Goal: Task Accomplishment & Management: Manage account settings

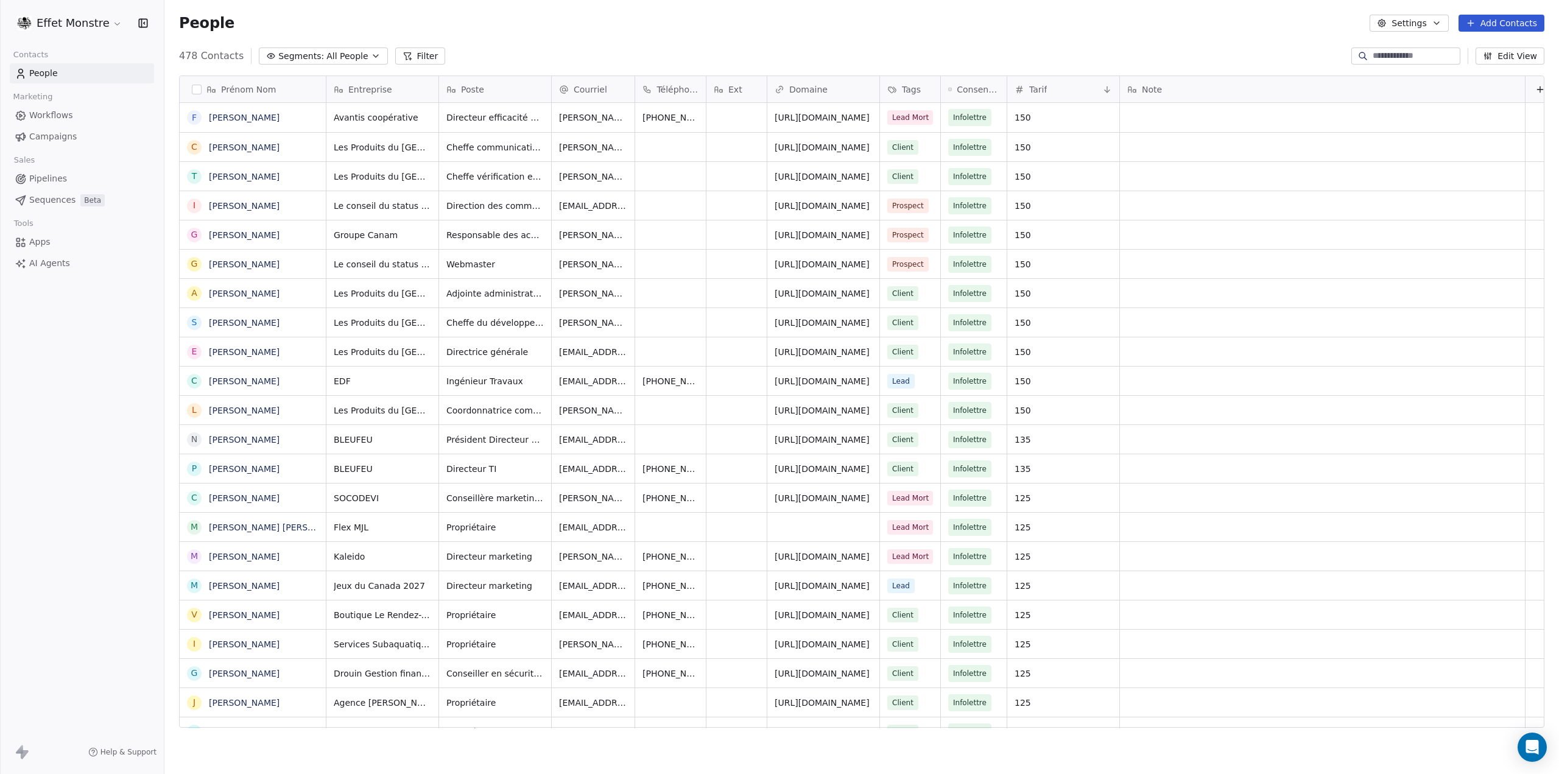
scroll to position [10, 10]
click at [48, 175] on span "Pipelines" at bounding box center [48, 178] width 38 height 13
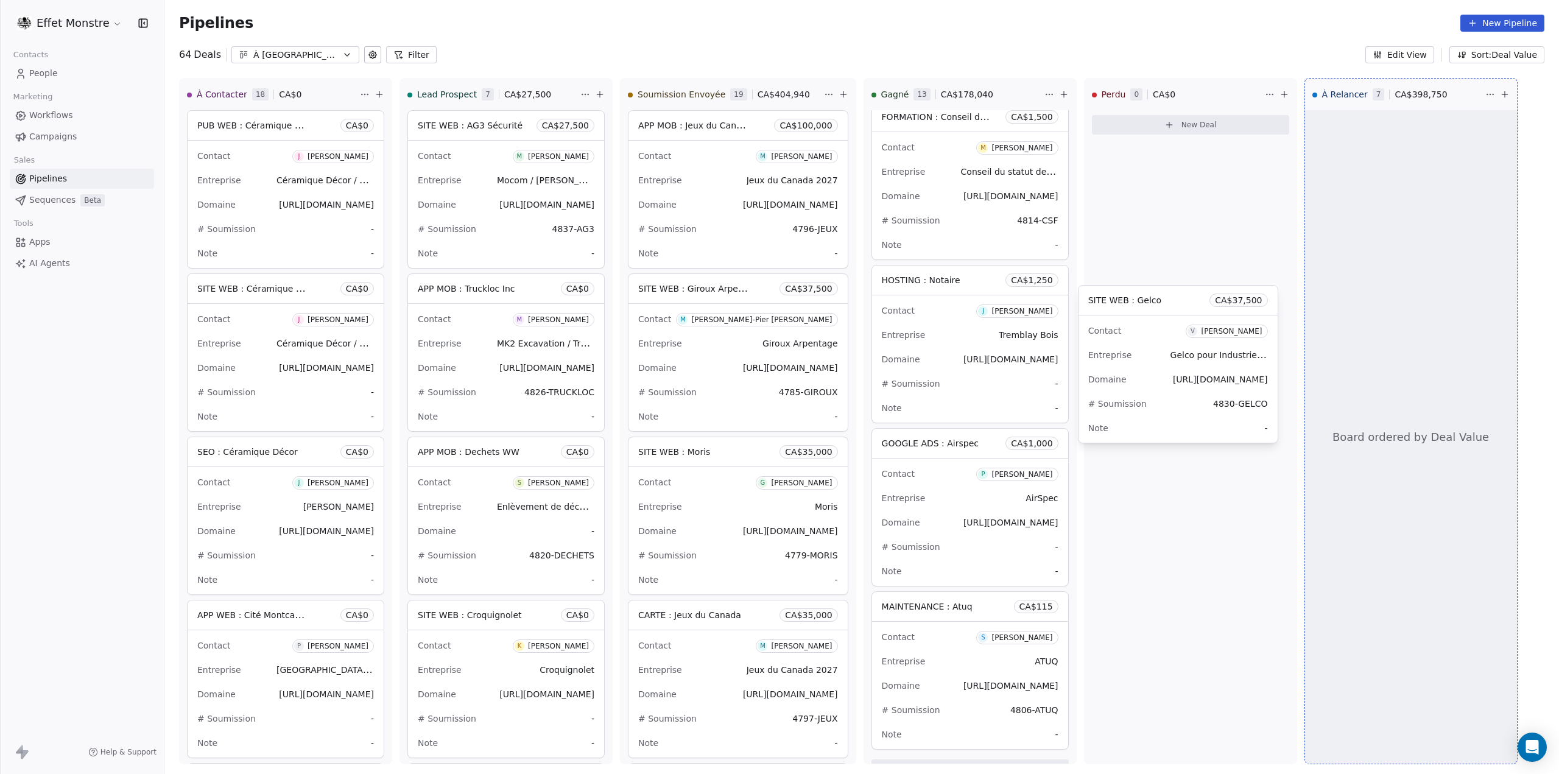
drag, startPoint x: 706, startPoint y: 466, endPoint x: 1153, endPoint y: 314, distance: 472.8
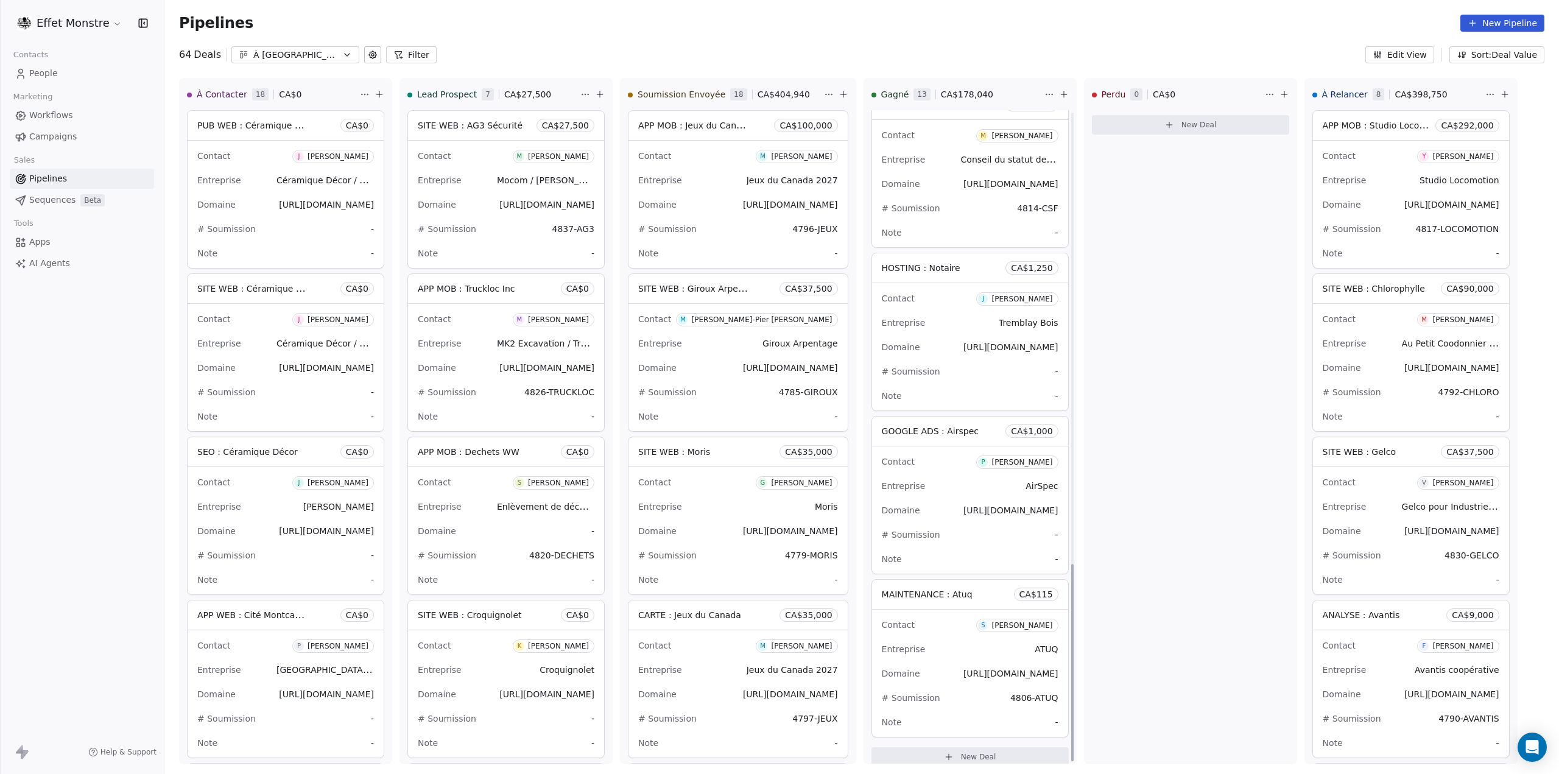
scroll to position [1497, 0]
click at [1150, 21] on div "Pipelines New Pipeline" at bounding box center [861, 23] width 1365 height 17
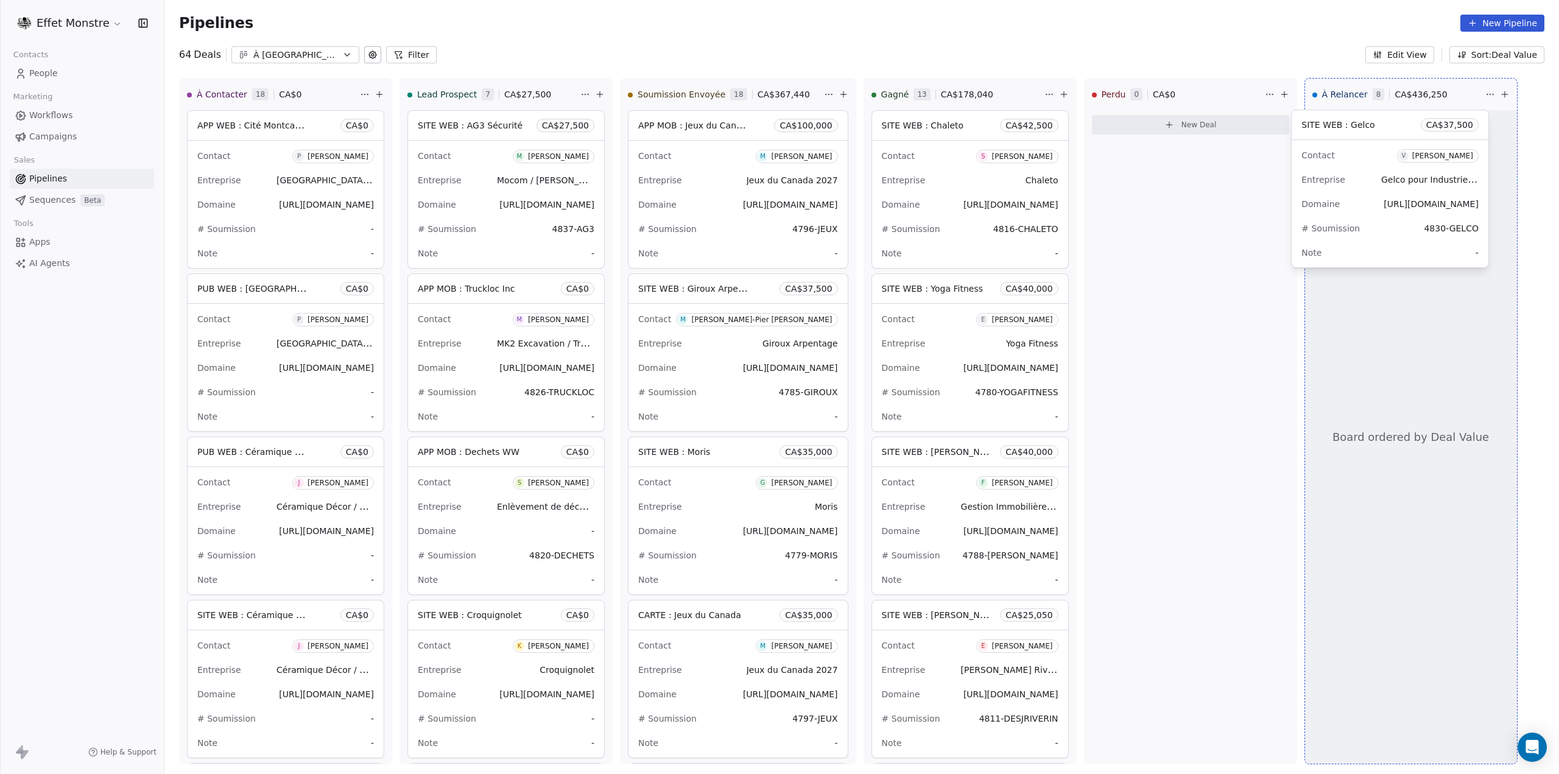
drag, startPoint x: 1380, startPoint y: 462, endPoint x: 1172, endPoint y: 96, distance: 420.8
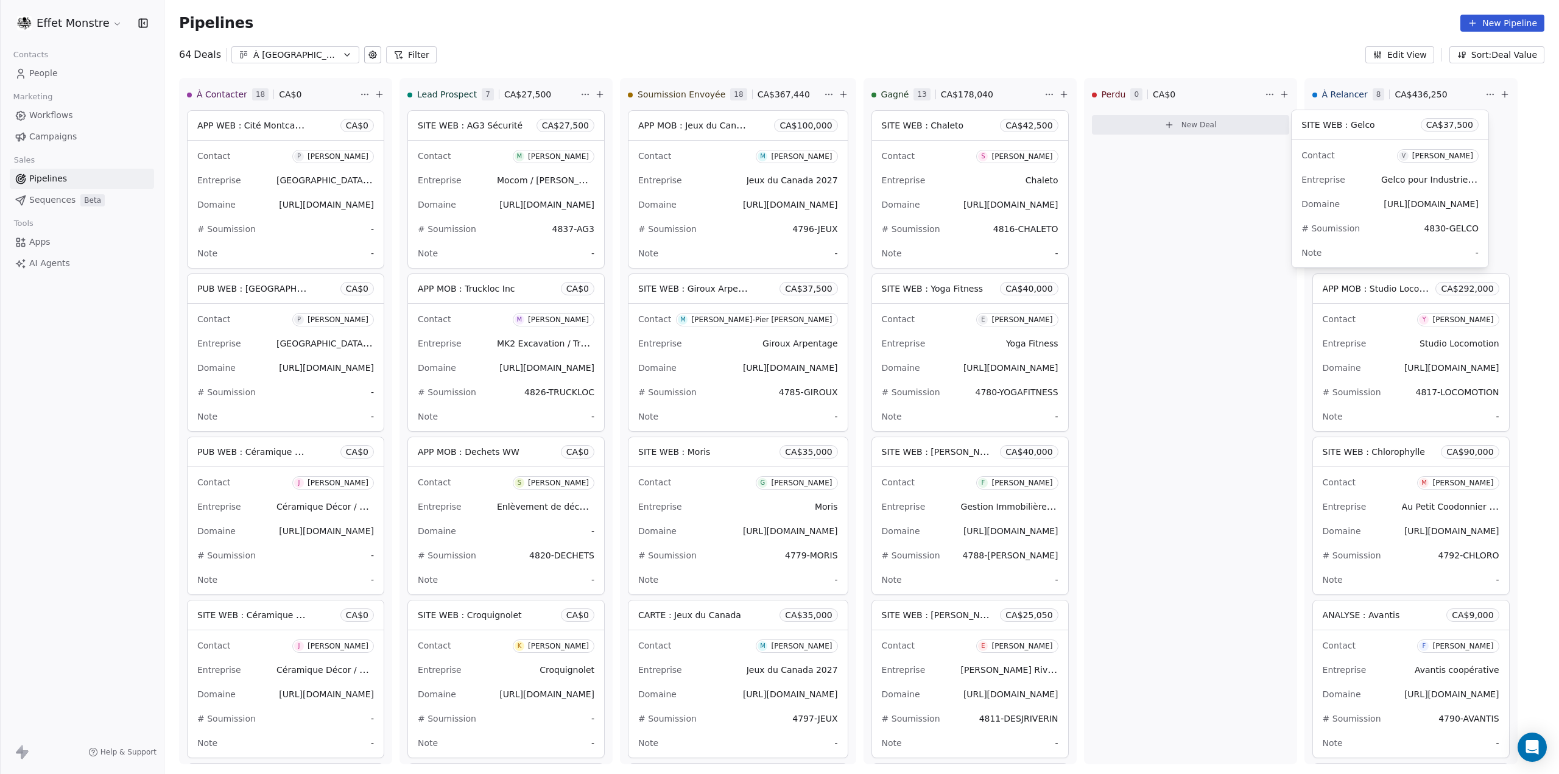
click at [1172, 97] on div "À Contacter 18 CA$ 0 APP WEB : Cité Montcalm Gestion Financière CA$ 0 Contact P…" at bounding box center [861, 426] width 1395 height 696
click at [1380, 157] on div "Contact V Vicky Boulais" at bounding box center [1411, 156] width 177 height 20
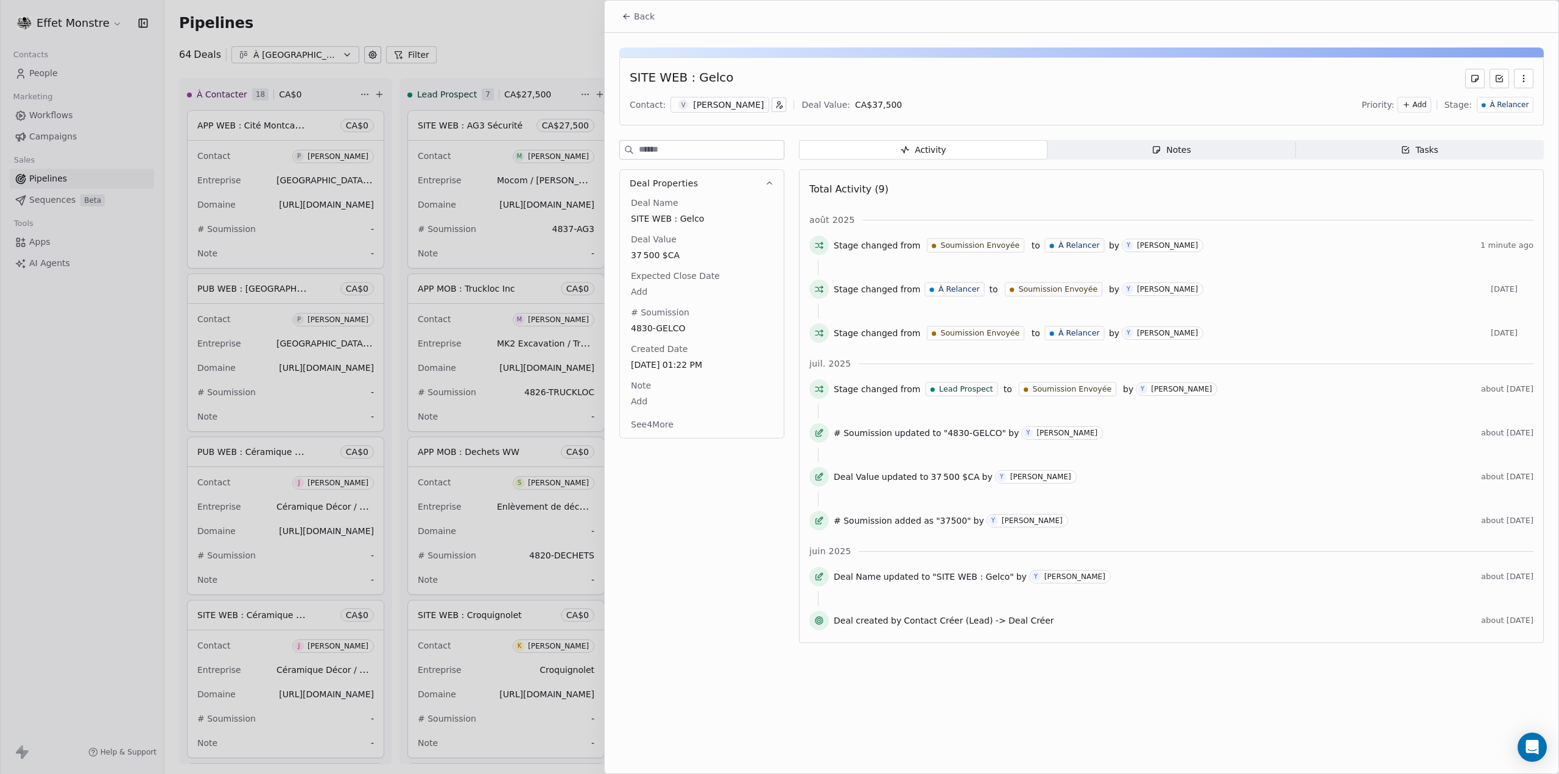
click at [1508, 108] on span "À Relancer" at bounding box center [1509, 105] width 39 height 10
click at [1449, 206] on span "Perdu" at bounding box center [1453, 207] width 24 height 12
click at [515, 30] on div at bounding box center [779, 387] width 1559 height 774
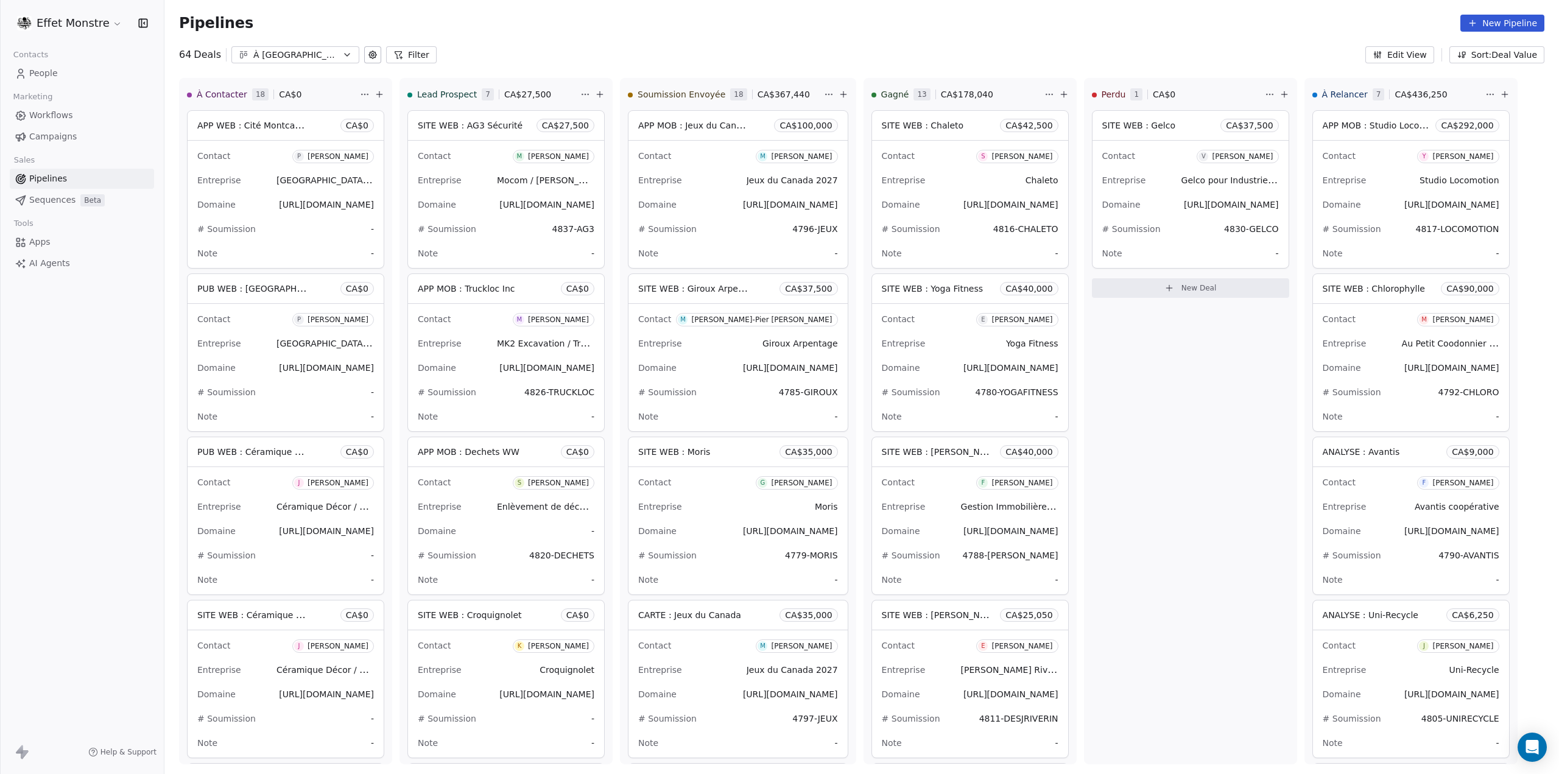
click at [54, 71] on span "People" at bounding box center [43, 73] width 29 height 13
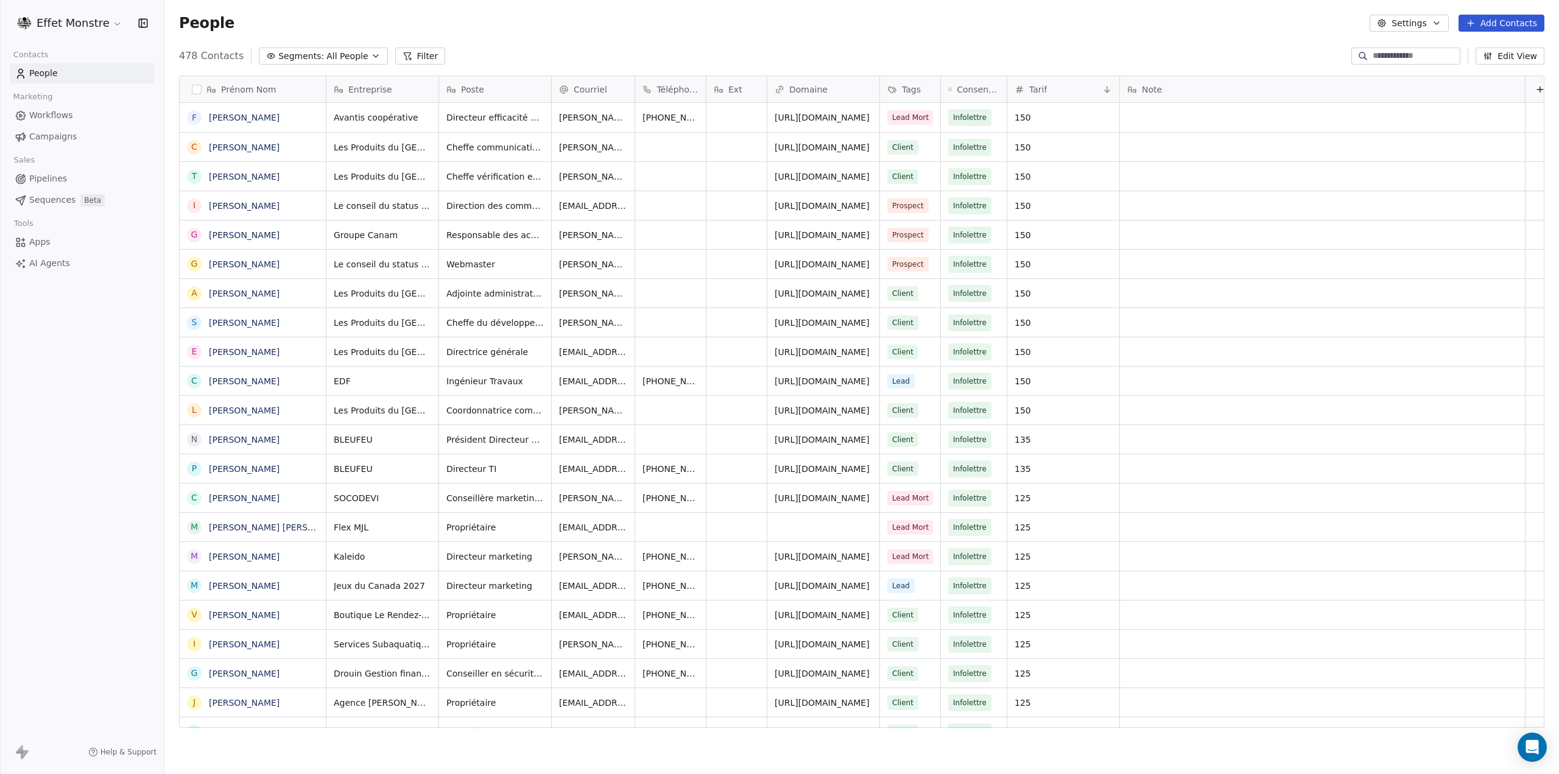
scroll to position [672, 1385]
click at [1381, 55] on input at bounding box center [1415, 56] width 85 height 12
type input "****"
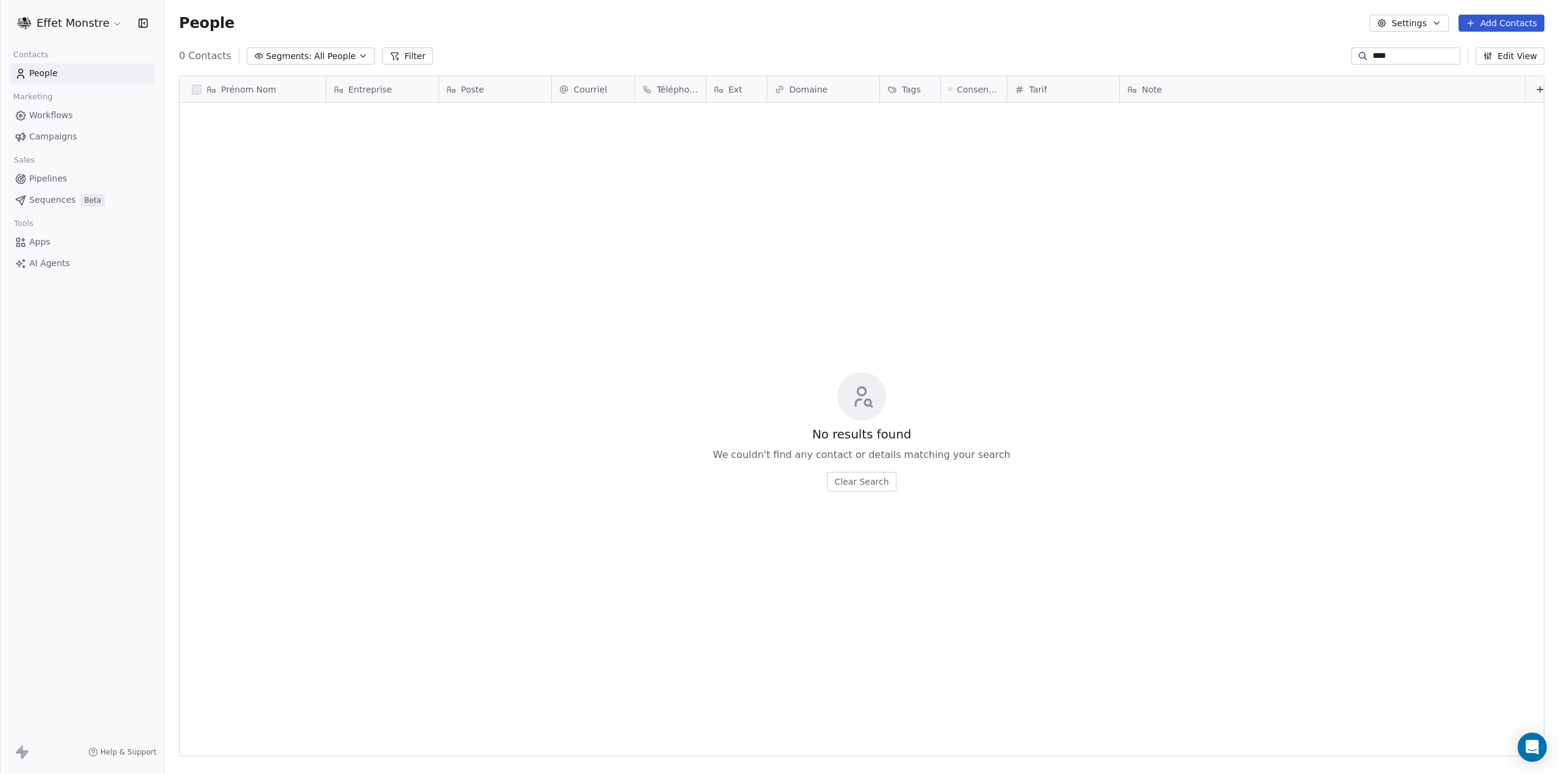
drag, startPoint x: 1395, startPoint y: 62, endPoint x: 1202, endPoint y: 64, distance: 193.1
click at [1217, 64] on body "Effet Monstre Contacts People Marketing Workflows Campaigns Sales Pipelines Seq…" at bounding box center [779, 387] width 1559 height 774
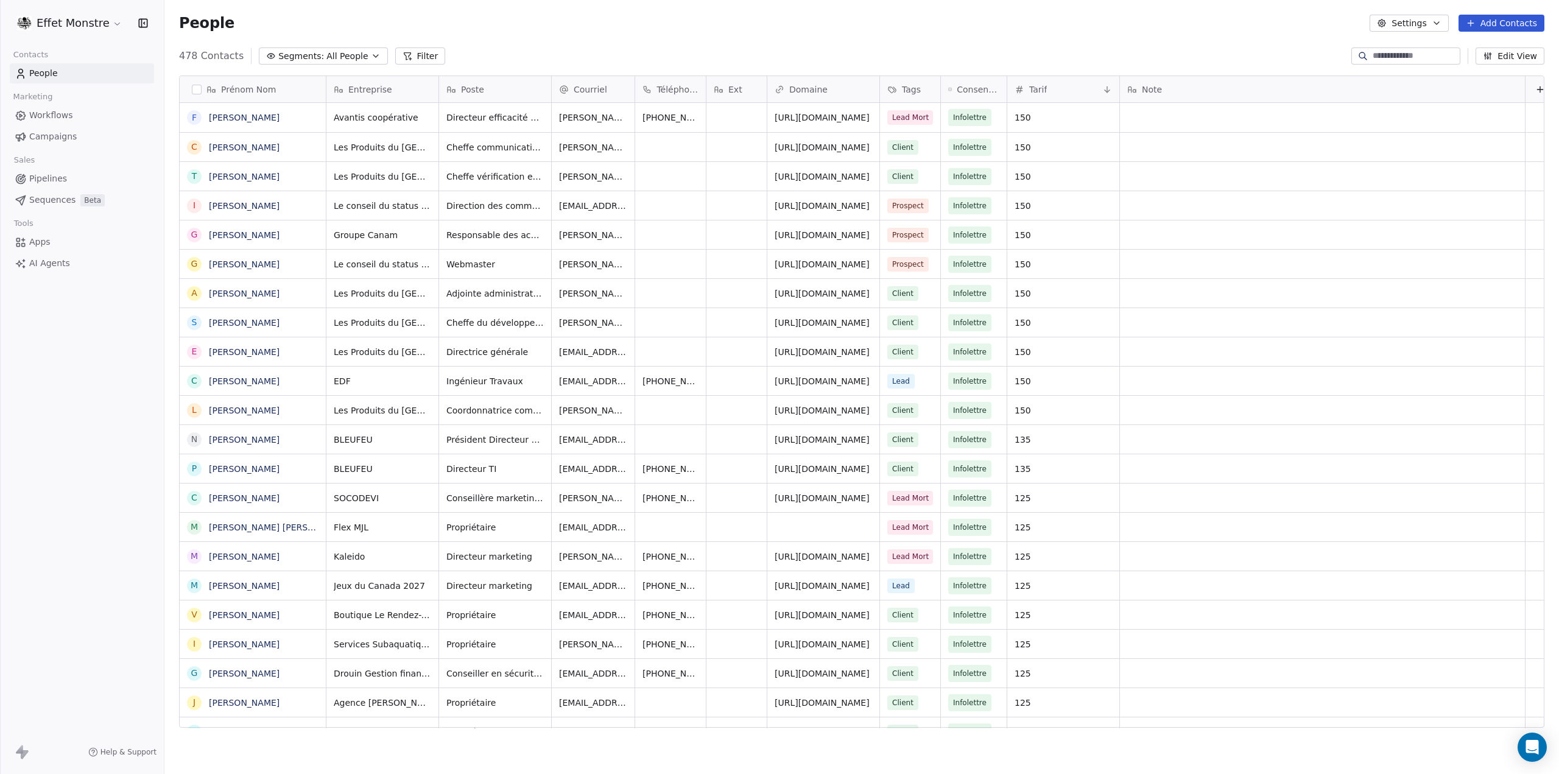
click at [314, 51] on span "Segments:" at bounding box center [301, 56] width 46 height 13
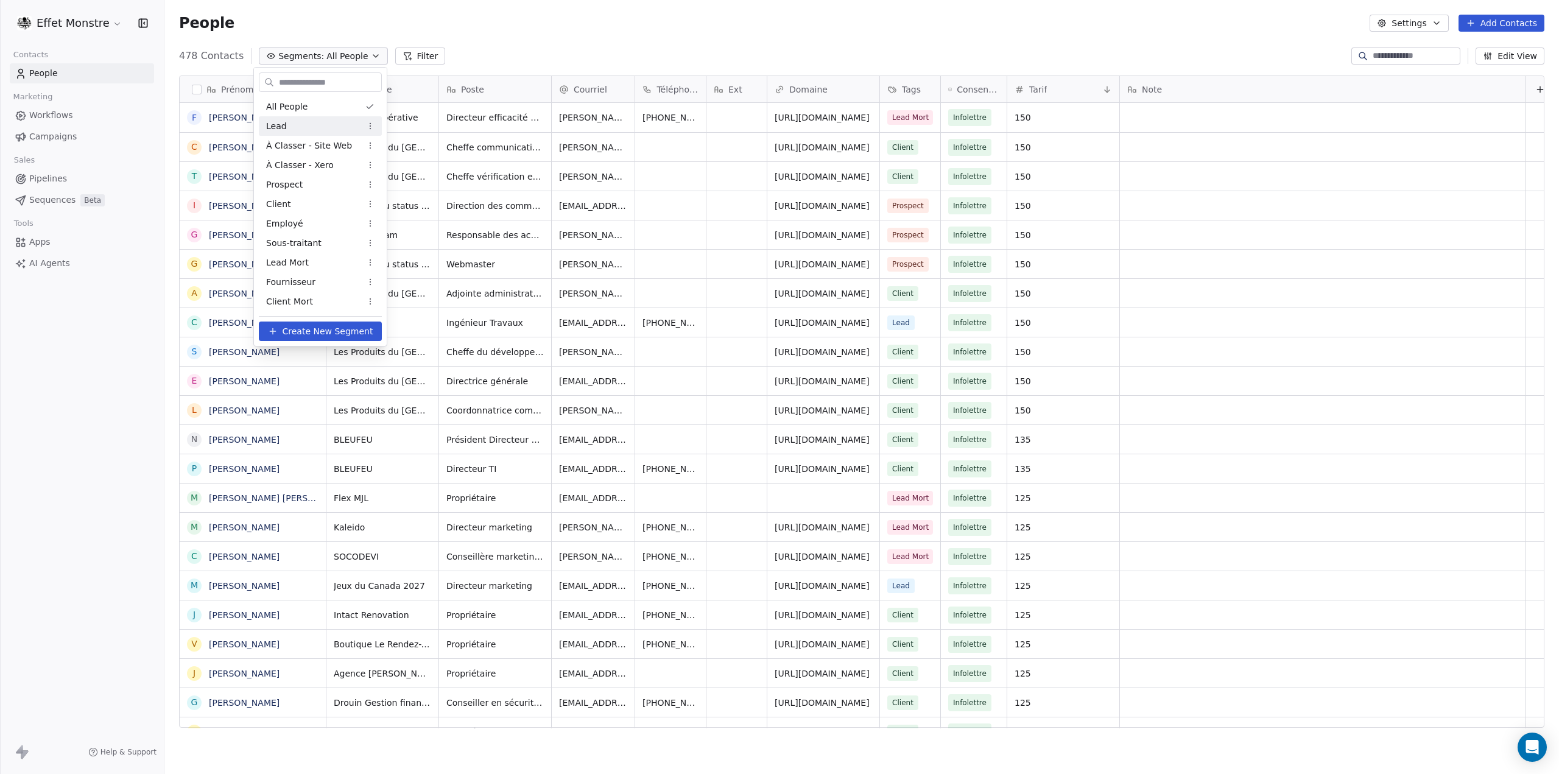
click at [314, 128] on div "Lead" at bounding box center [320, 125] width 123 height 19
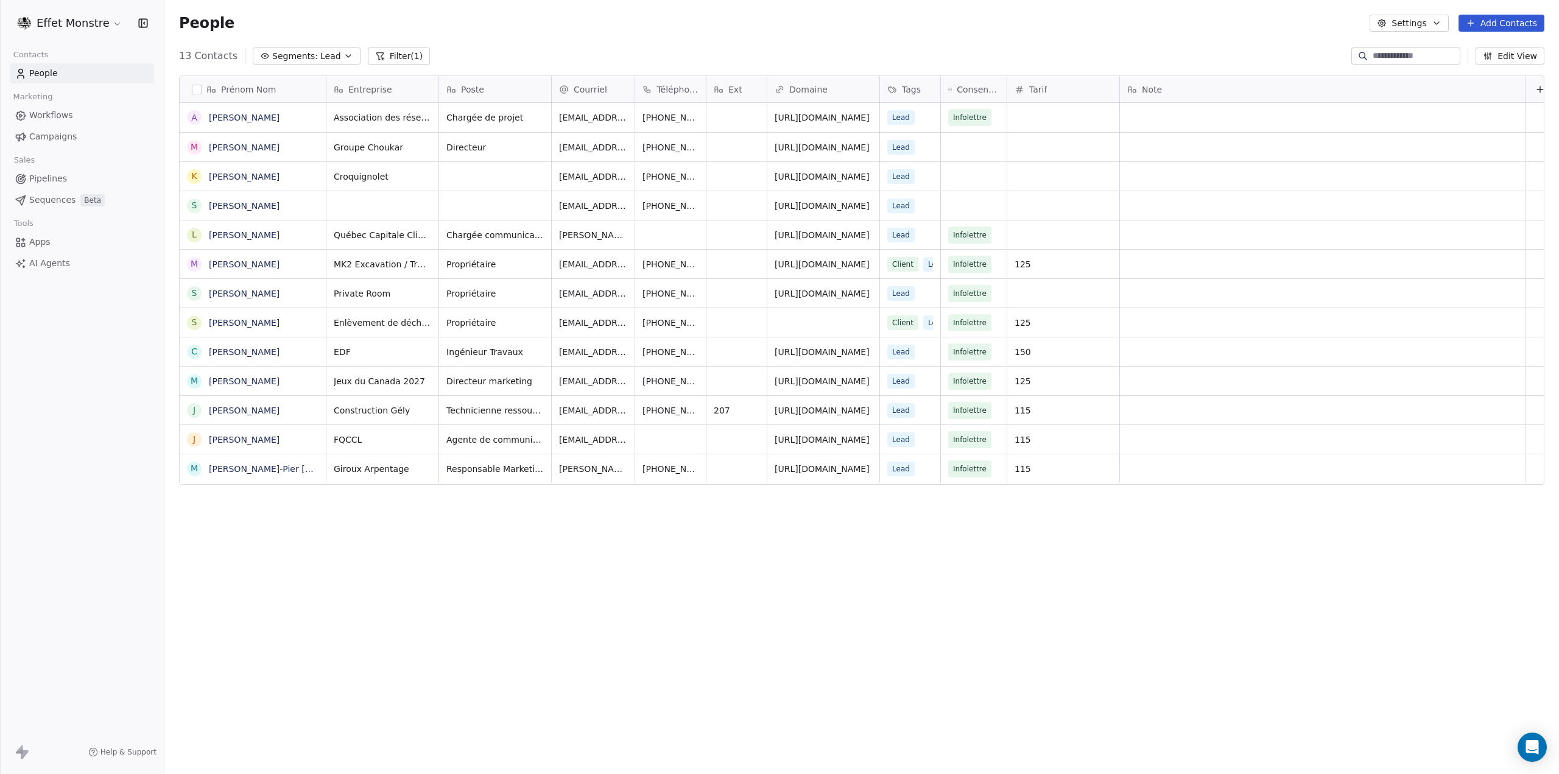
click at [343, 53] on icon "button" at bounding box center [348, 56] width 10 height 10
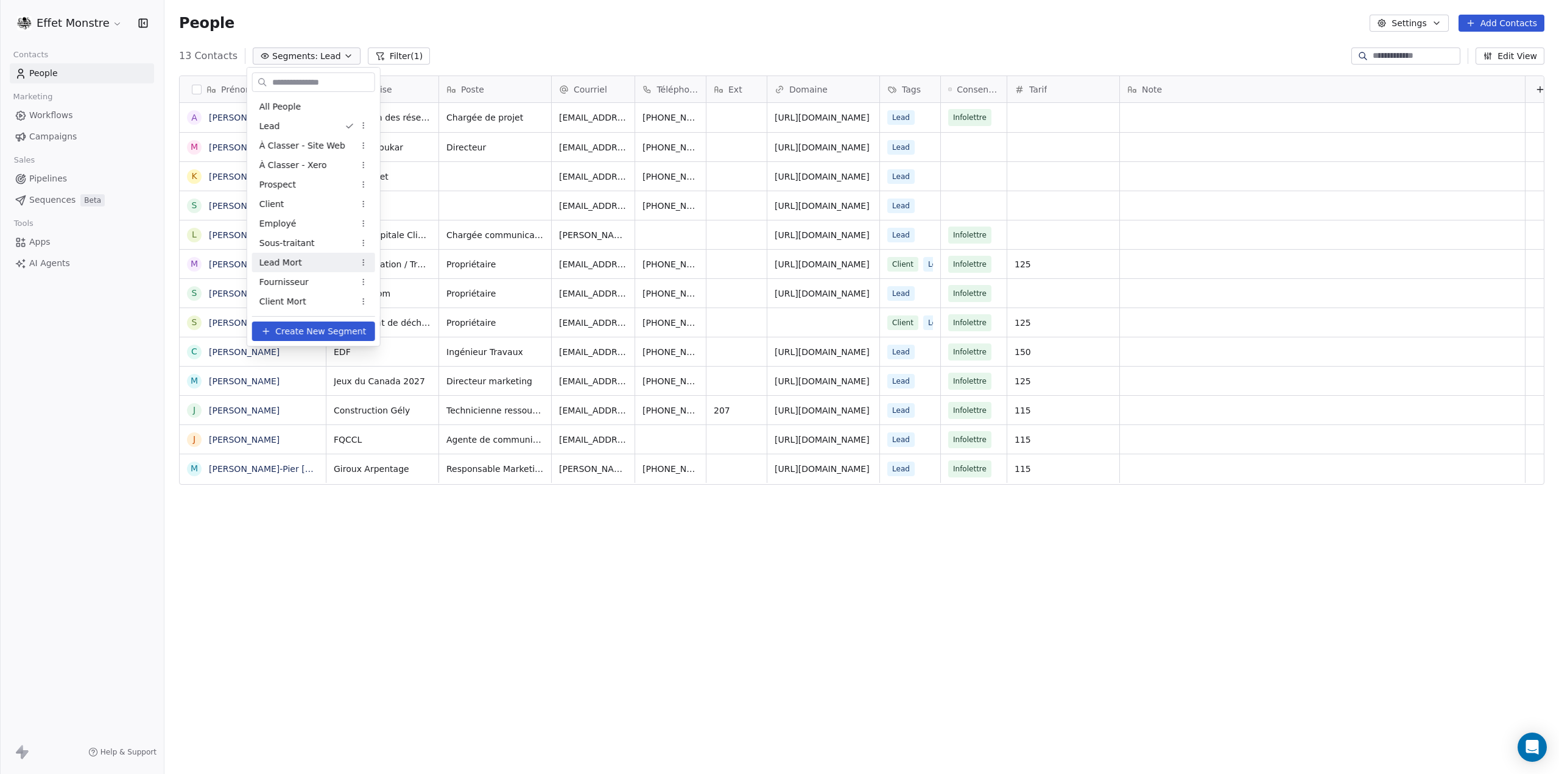
click at [300, 262] on div "Lead Mort" at bounding box center [313, 262] width 123 height 19
